Goal: Task Accomplishment & Management: Complete application form

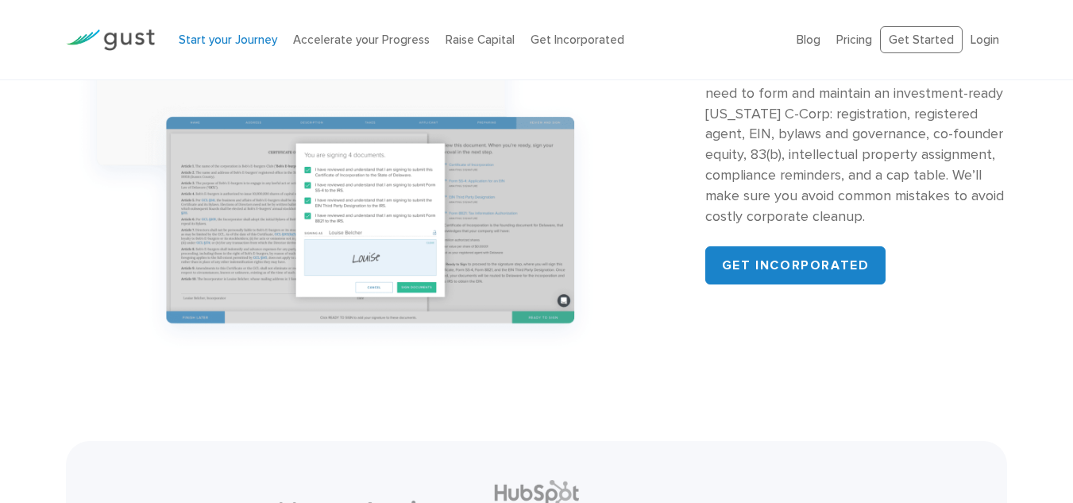
scroll to position [1675, 0]
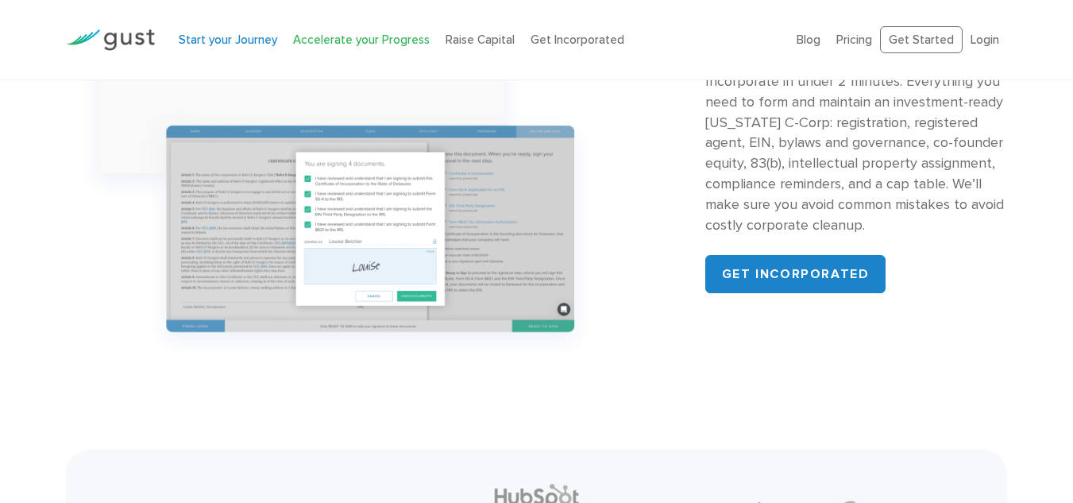
click at [346, 44] on link "Accelerate your Progress" at bounding box center [361, 40] width 137 height 14
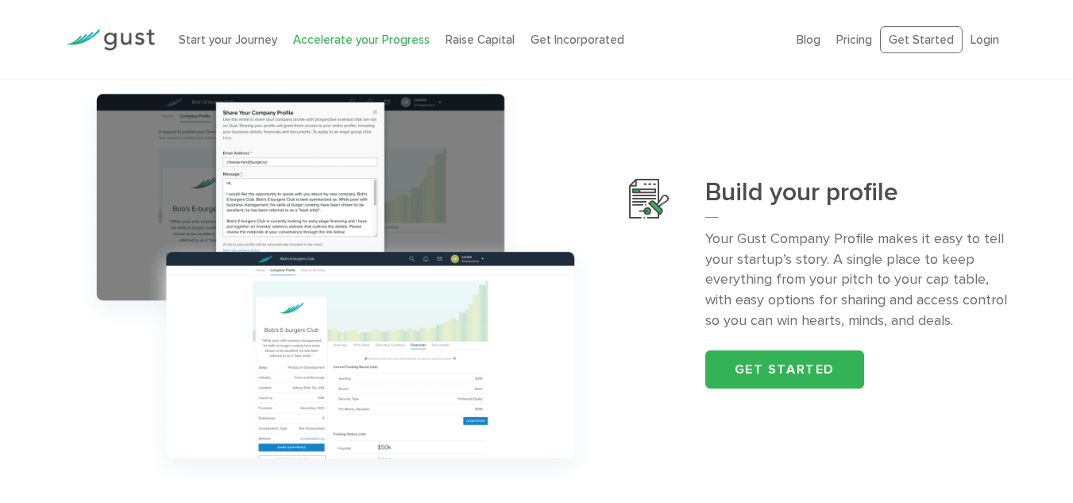
scroll to position [538, 0]
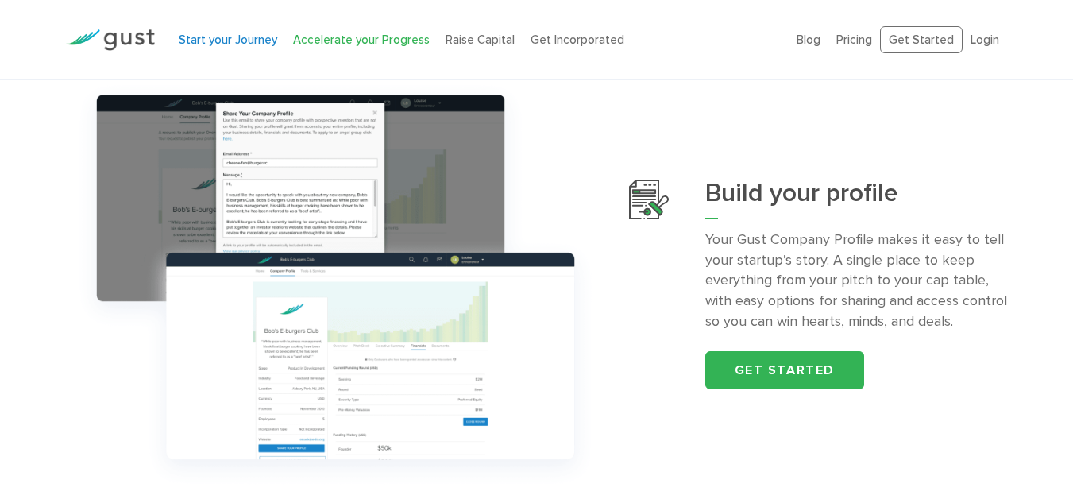
click at [230, 41] on link "Start your Journey" at bounding box center [228, 40] width 98 height 14
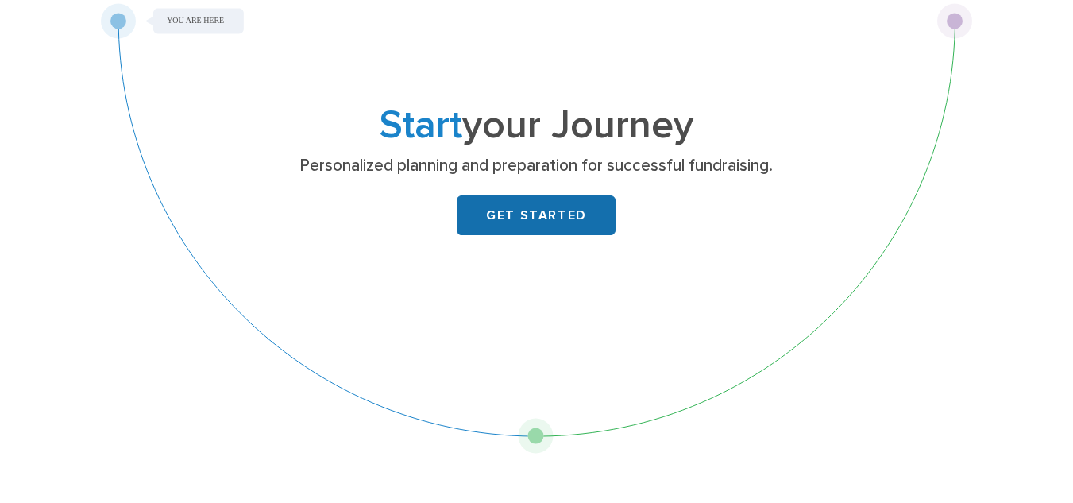
click at [535, 211] on link "GET STARTED" at bounding box center [536, 215] width 159 height 40
